Goal: Task Accomplishment & Management: Manage account settings

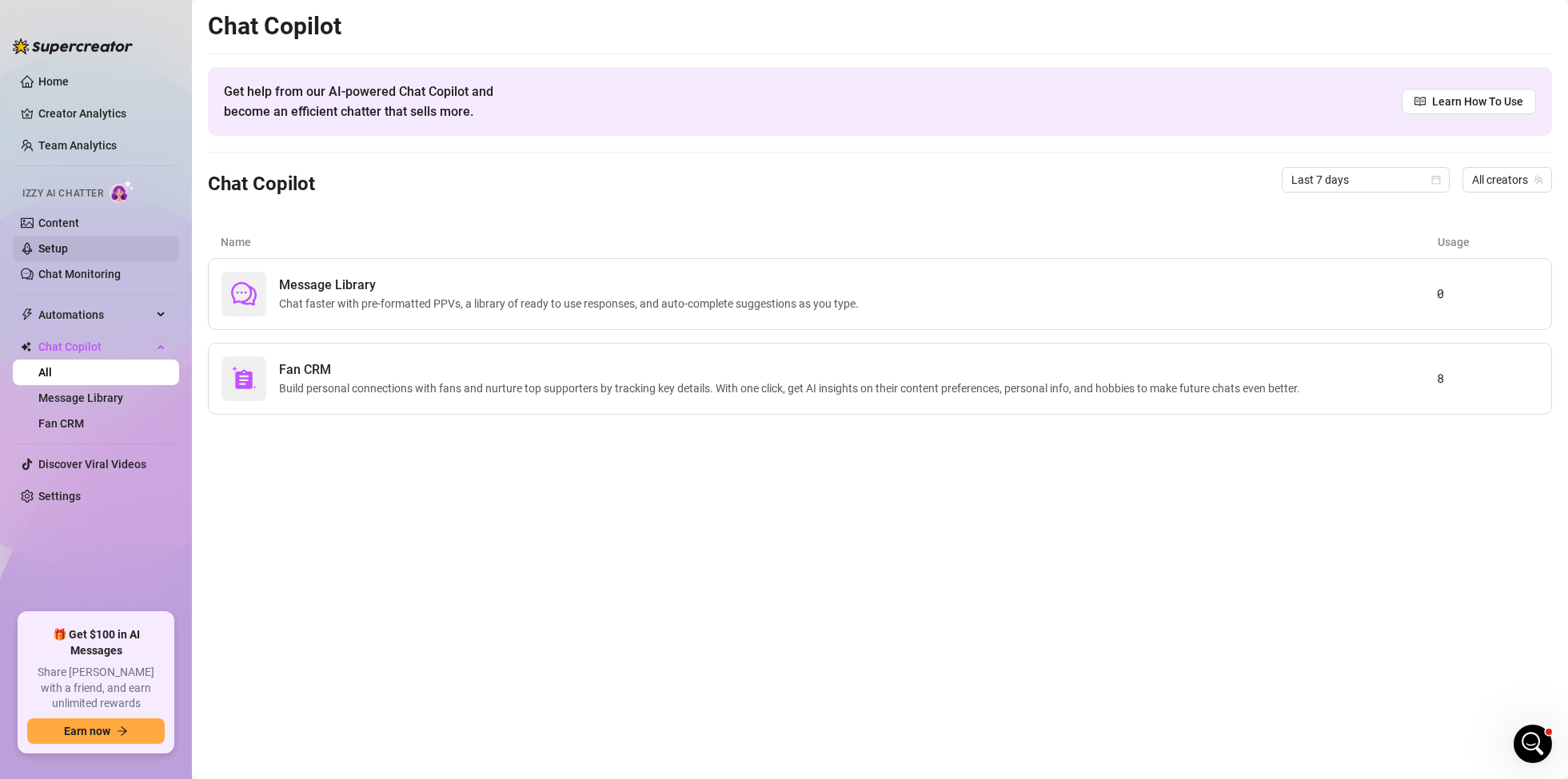
click at [54, 248] on link "Setup" at bounding box center [53, 249] width 30 height 13
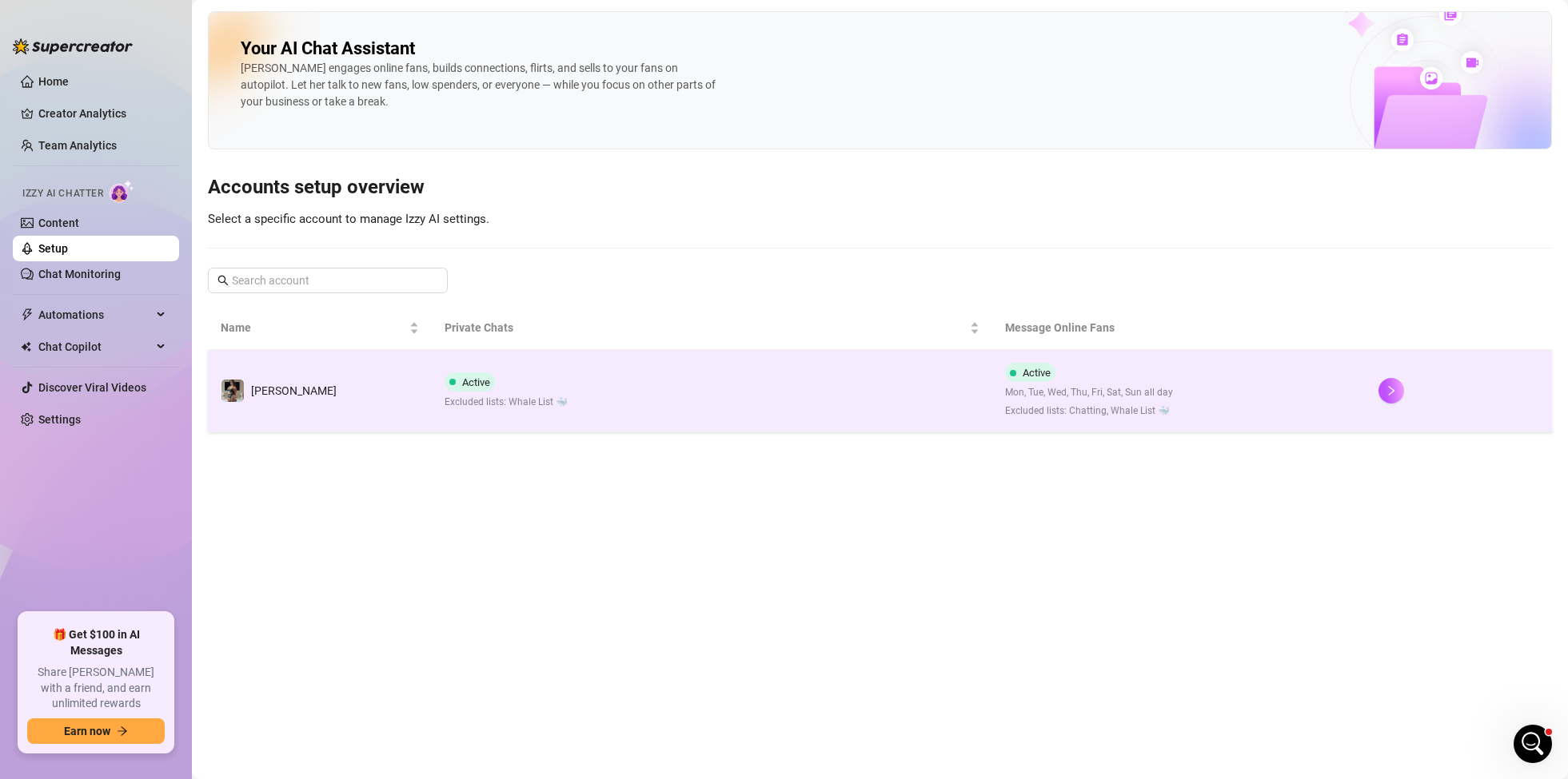
click at [351, 381] on td "[PERSON_NAME]" at bounding box center [320, 391] width 224 height 82
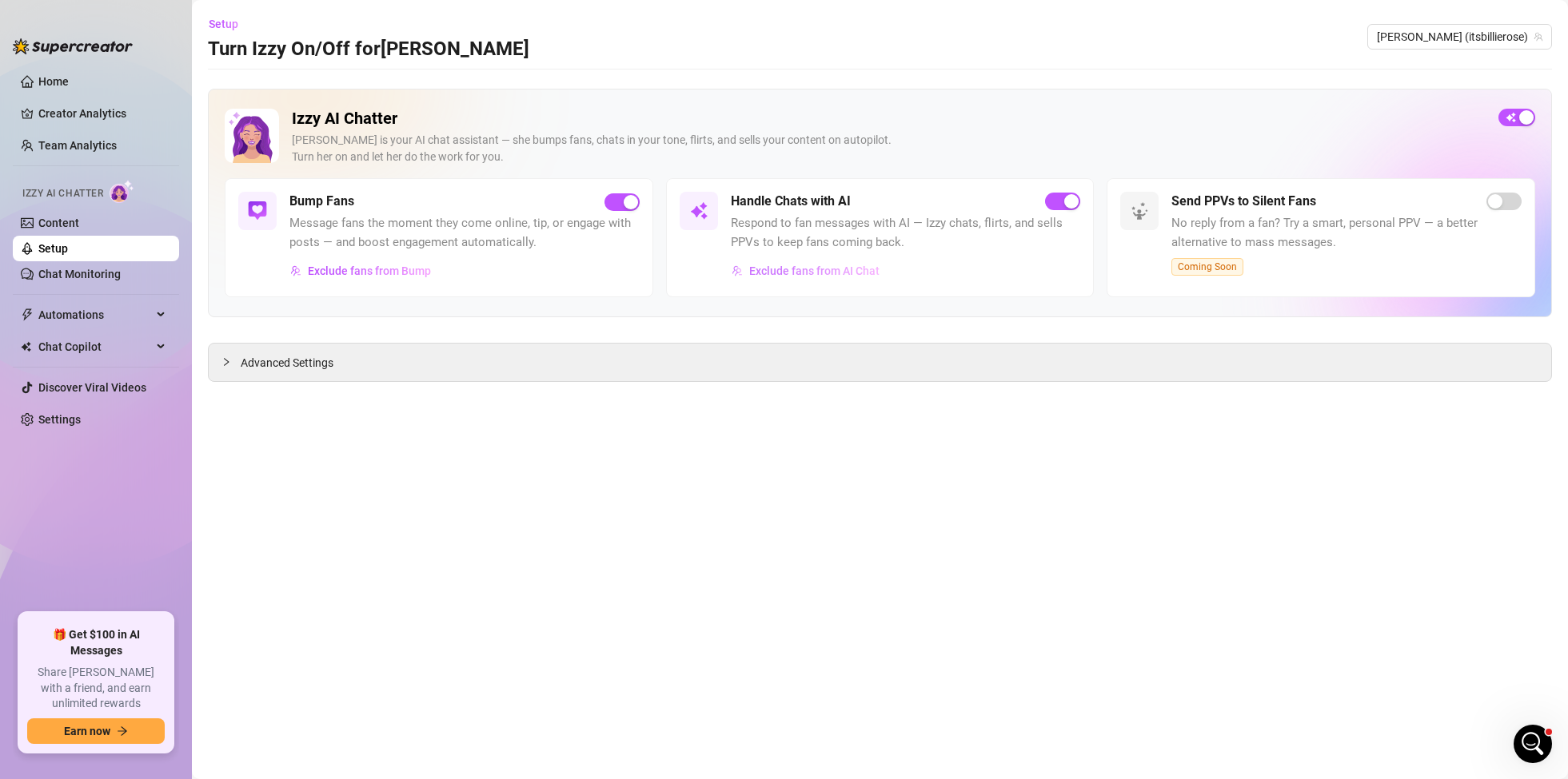
click at [827, 266] on span "Exclude fans from AI Chat" at bounding box center [815, 271] width 131 height 13
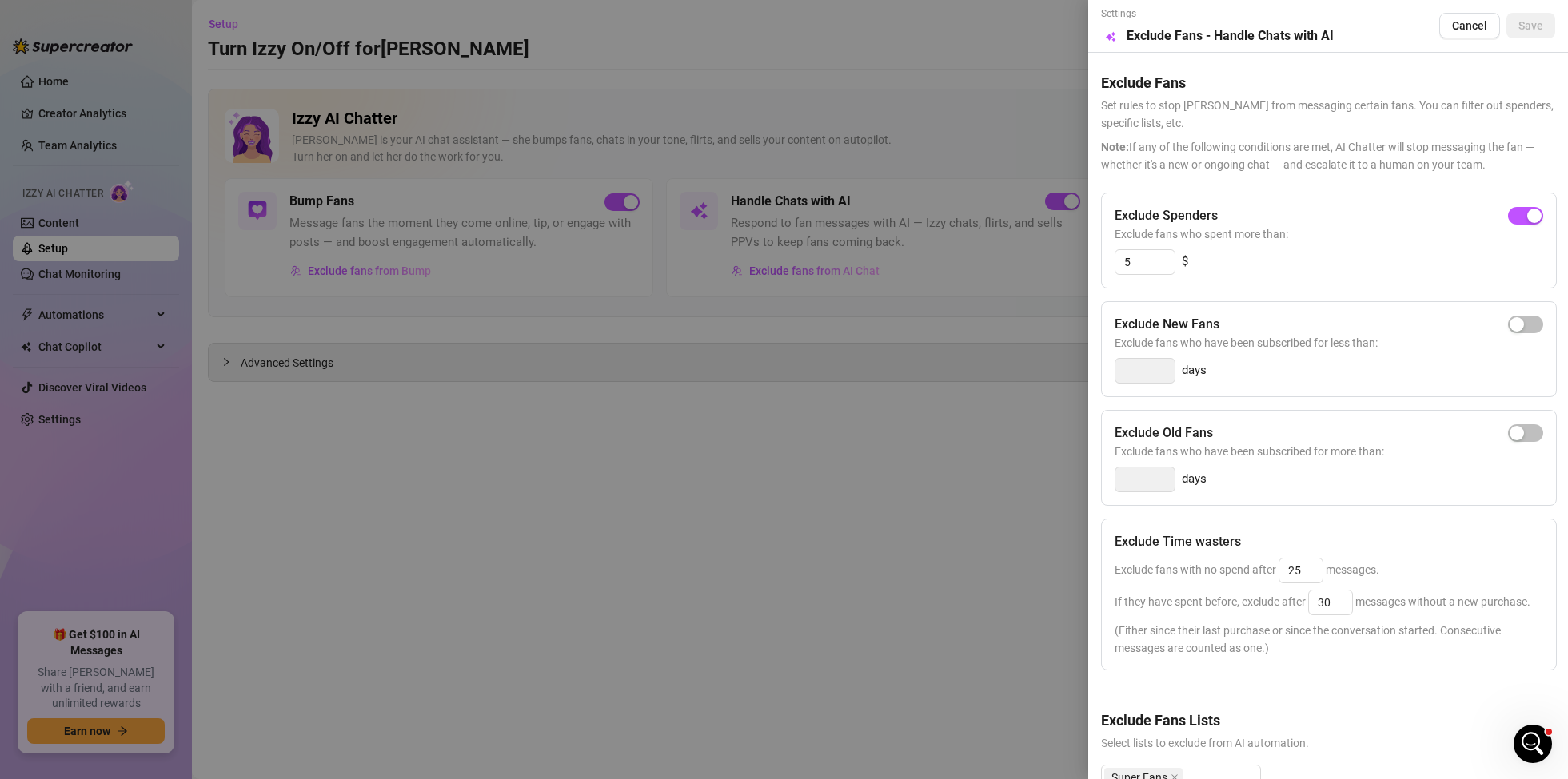
click at [833, 403] on div at bounding box center [784, 390] width 1568 height 779
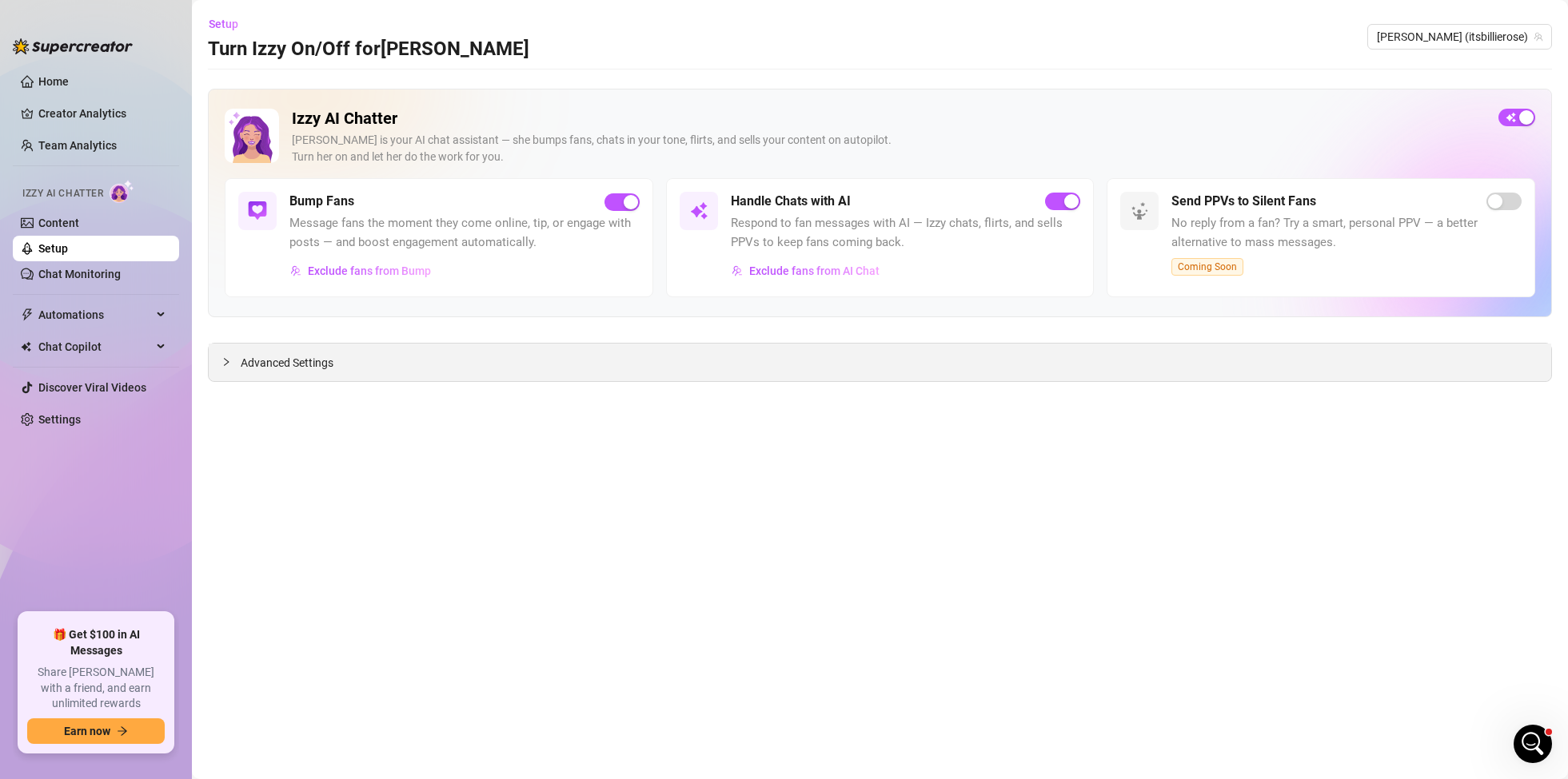
click at [223, 367] on icon "collapsed" at bounding box center [227, 362] width 9 height 9
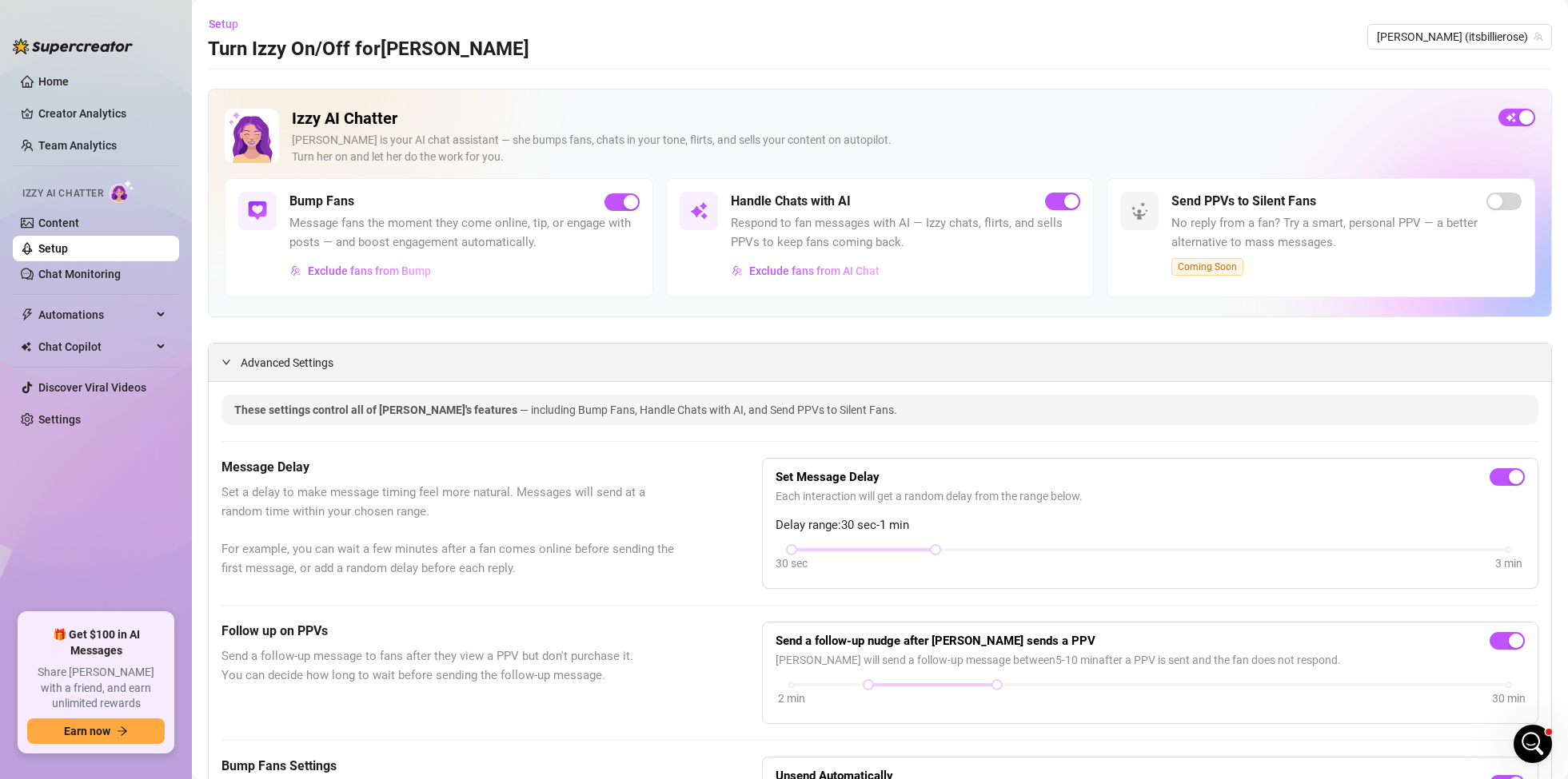
click at [230, 356] on div at bounding box center [231, 362] width 20 height 18
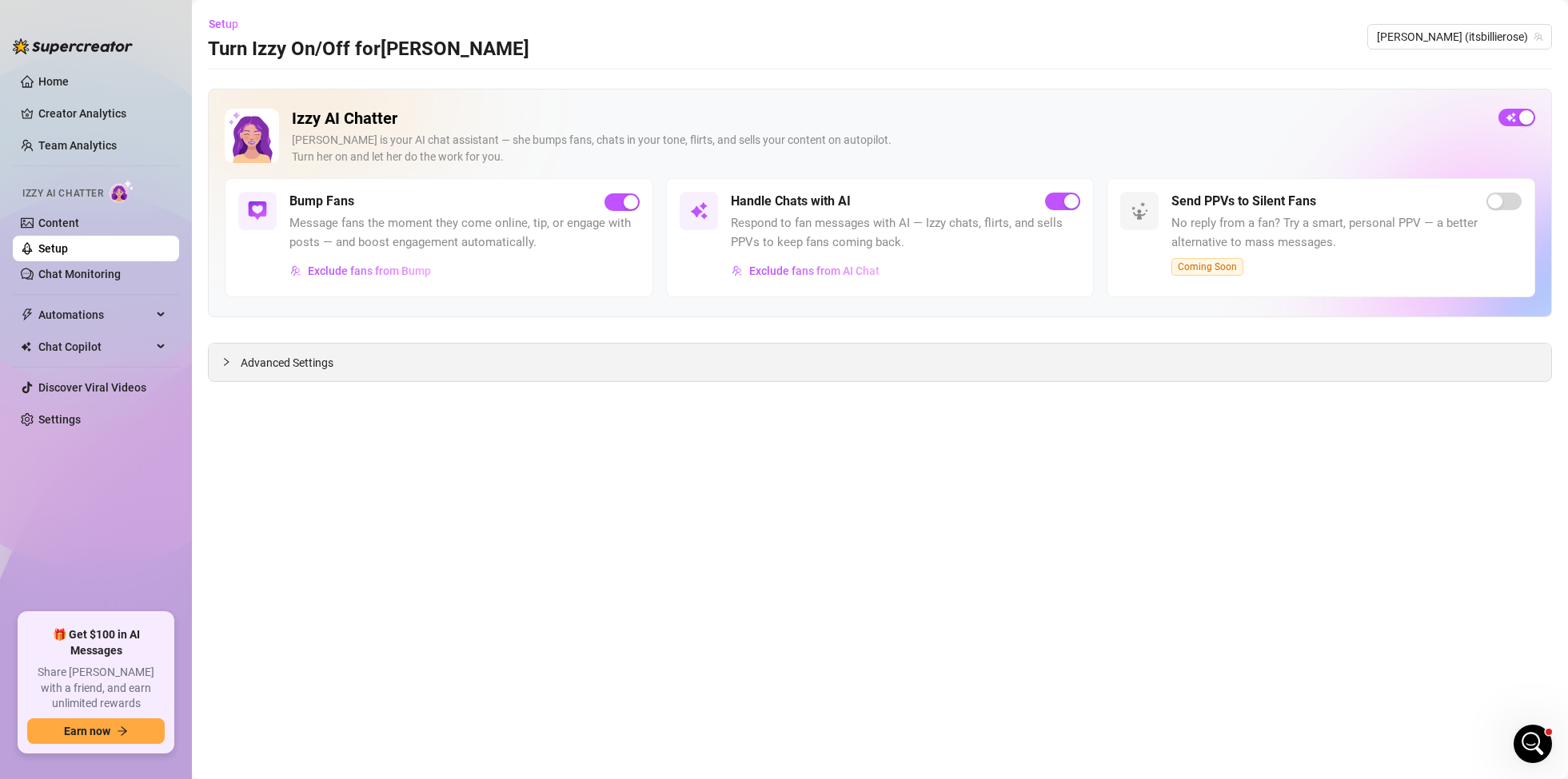
click at [230, 356] on div at bounding box center [231, 362] width 20 height 18
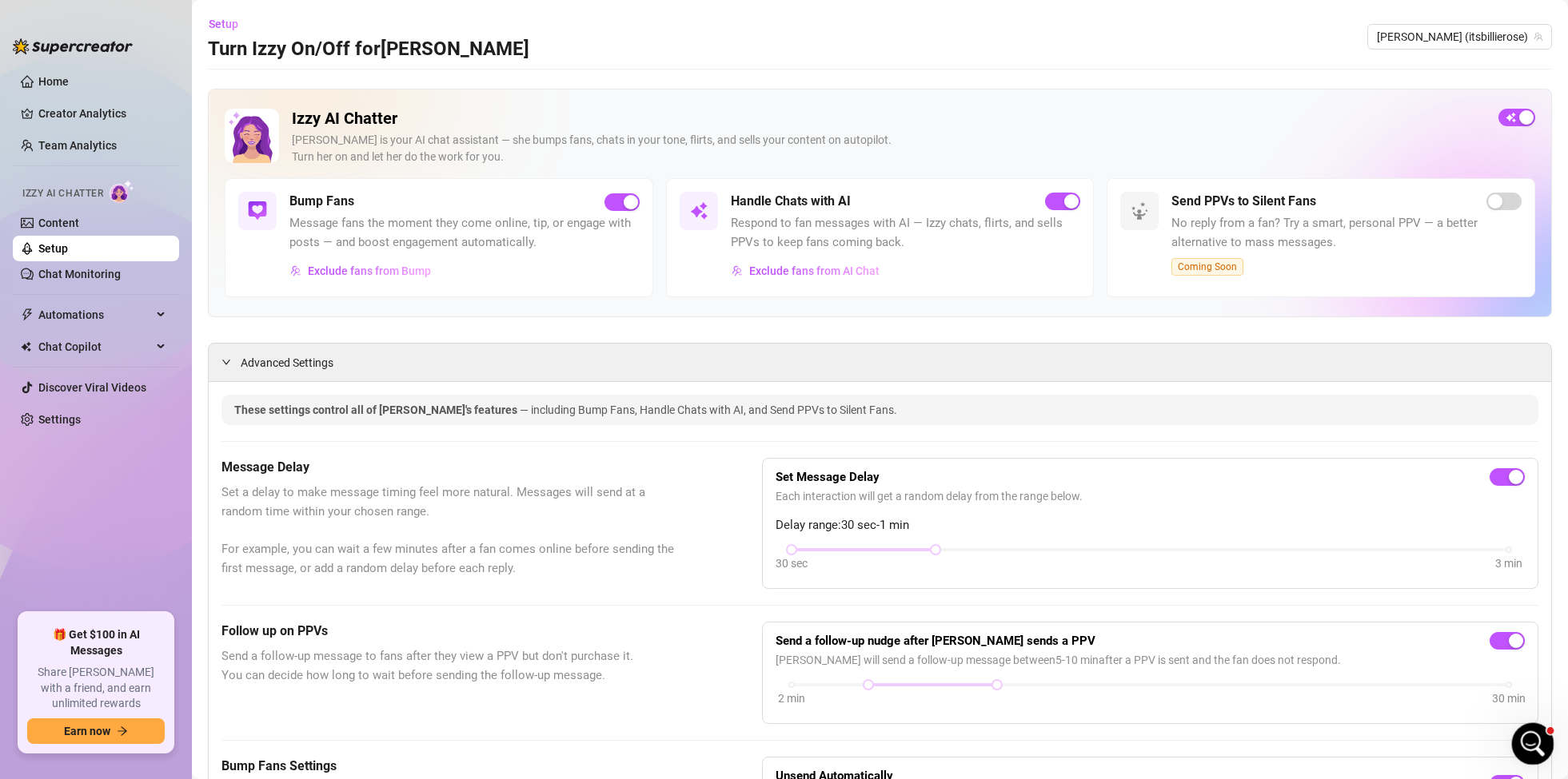
click at [1532, 732] on icon "Open Intercom Messenger" at bounding box center [1531, 742] width 26 height 26
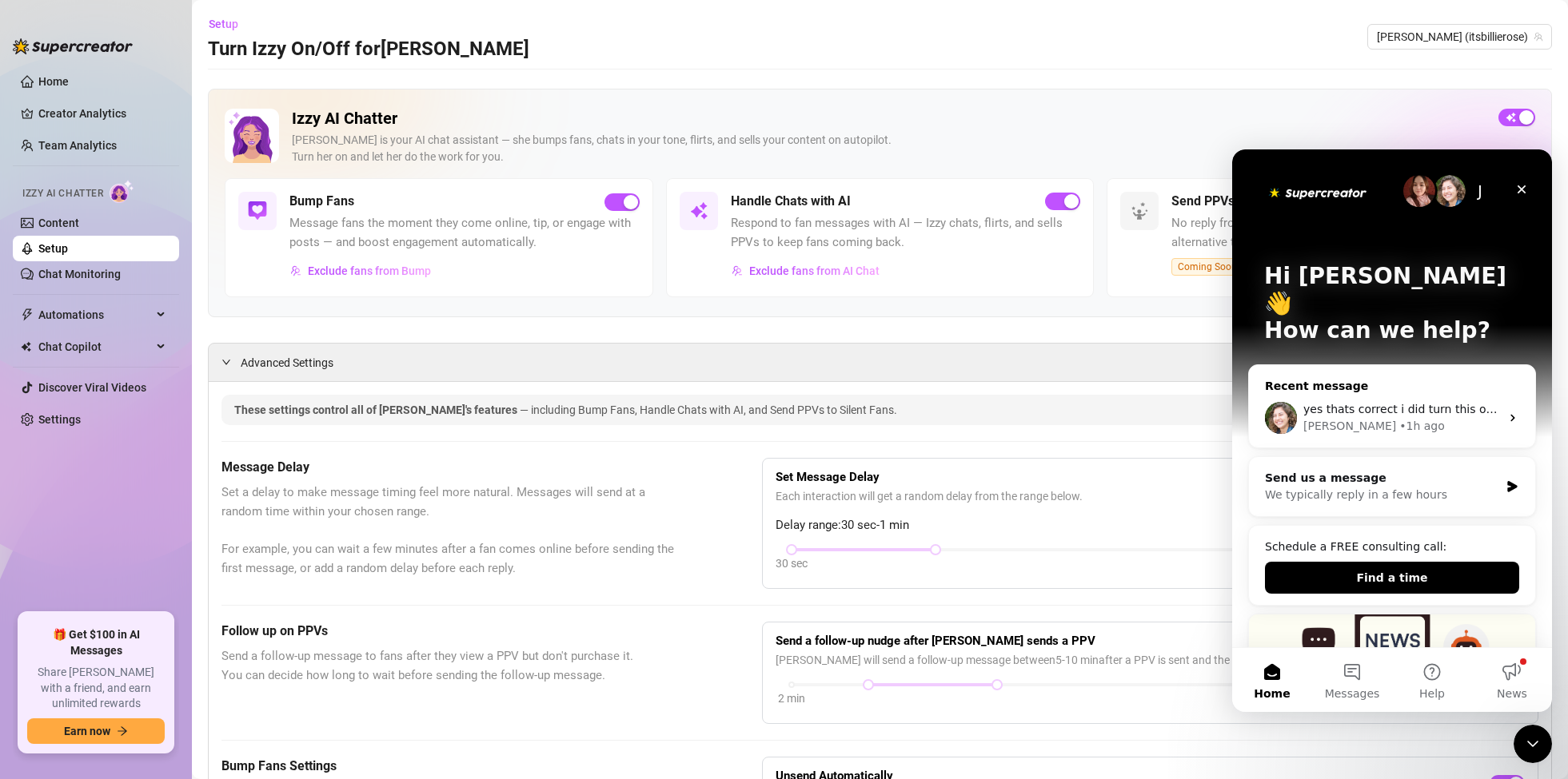
click at [1460, 402] on div "yes thats correct i did turn this off because it didnt seem to be working" at bounding box center [1401, 410] width 197 height 17
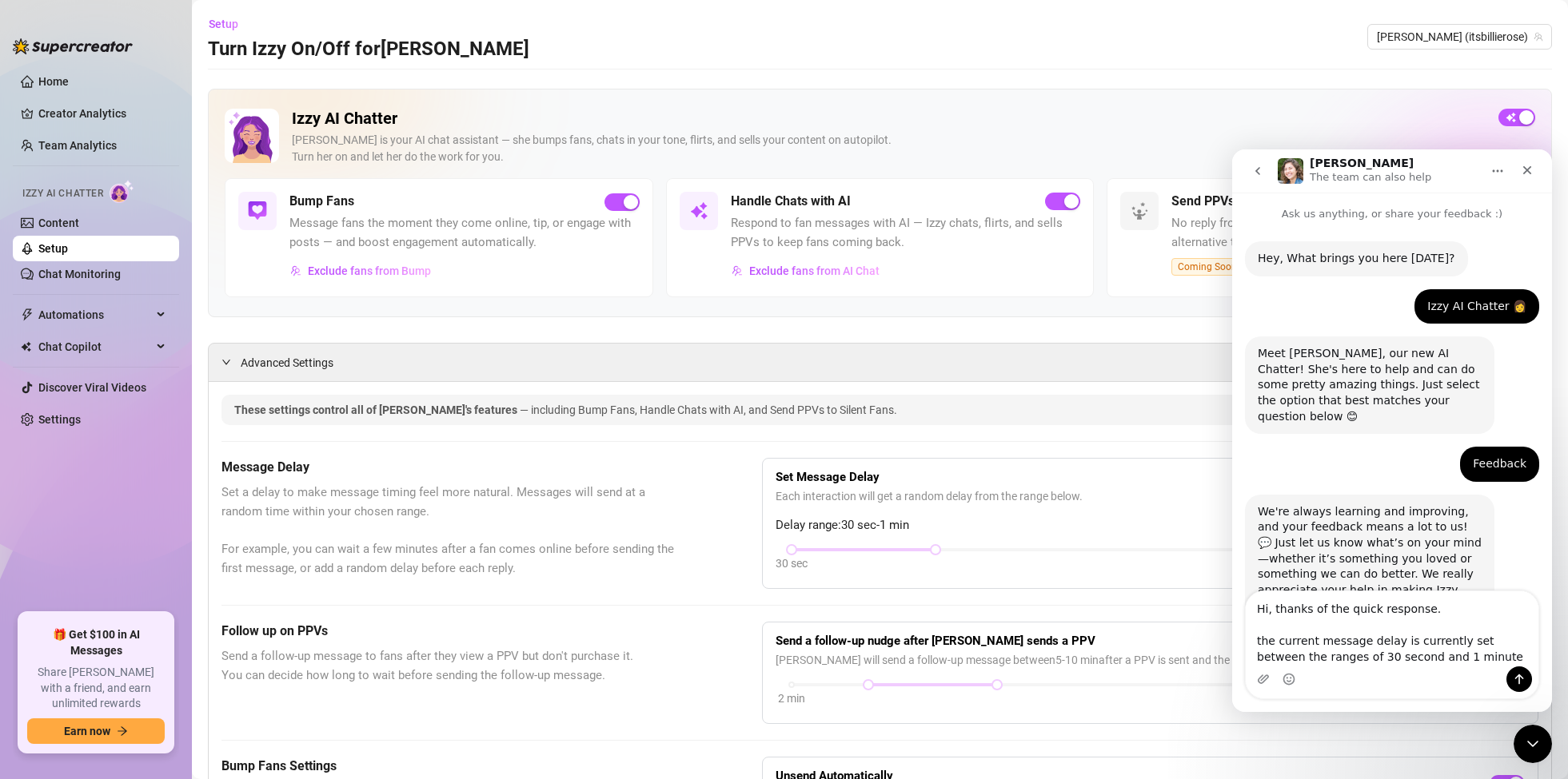
type textarea "Hi, thanks of the quick response. the current message delay is currently set be…"
